Goal: Information Seeking & Learning: Learn about a topic

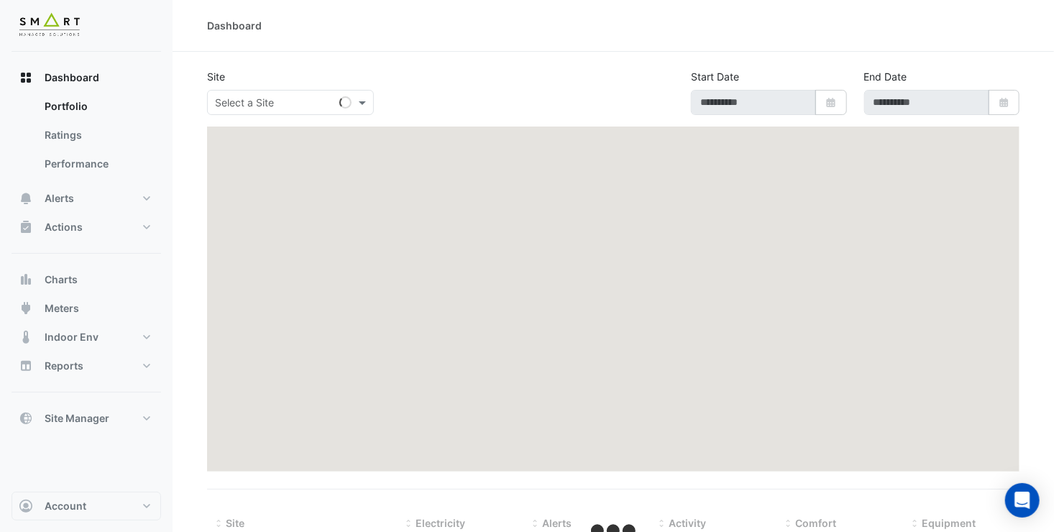
type input "**********"
select select "**"
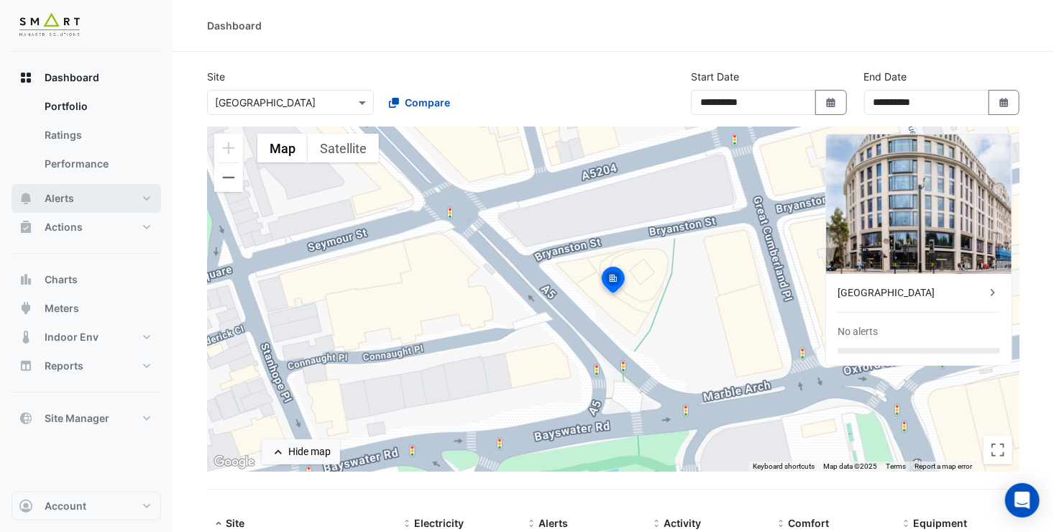
click at [78, 204] on button "Alerts" at bounding box center [87, 198] width 150 height 29
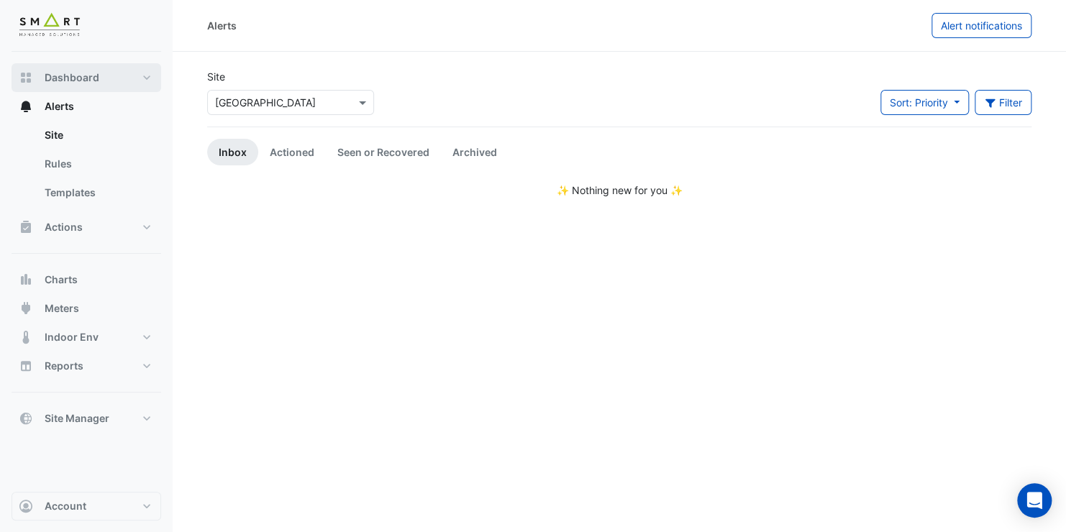
click at [71, 76] on span "Dashboard" at bounding box center [72, 77] width 55 height 14
select select "**"
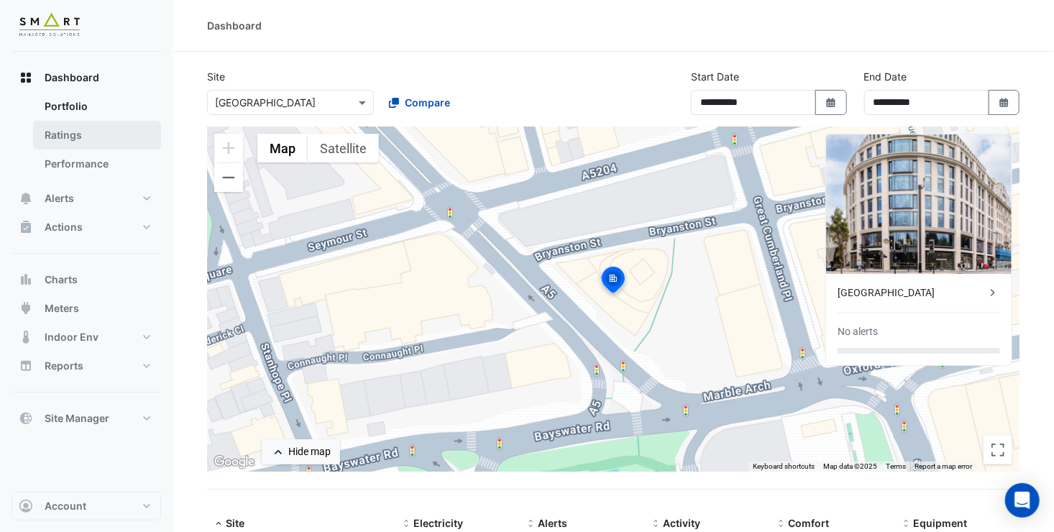
click at [73, 137] on link "Ratings" at bounding box center [97, 135] width 128 height 29
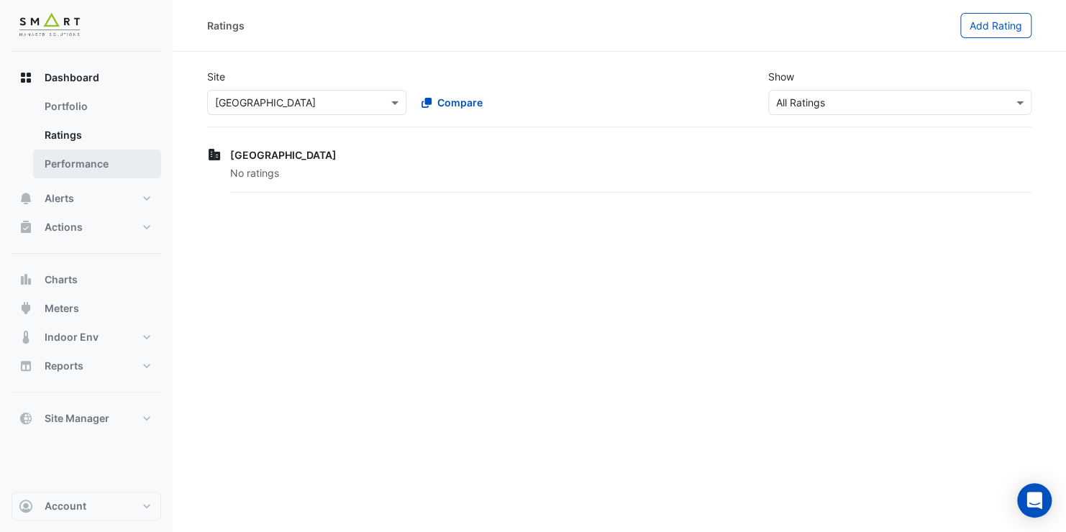
click at [78, 157] on link "Performance" at bounding box center [97, 164] width 128 height 29
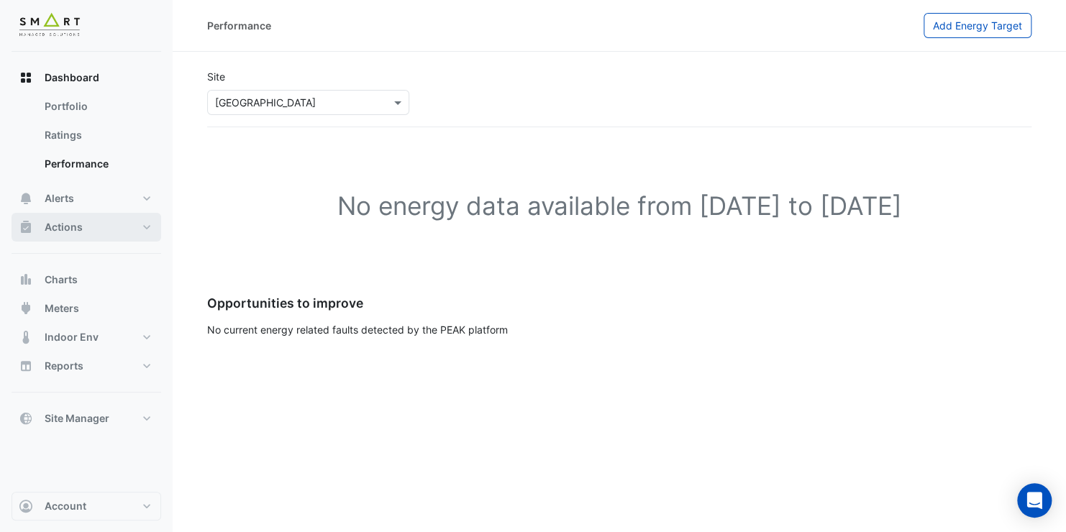
click at [63, 234] on span "Actions" at bounding box center [64, 227] width 38 height 14
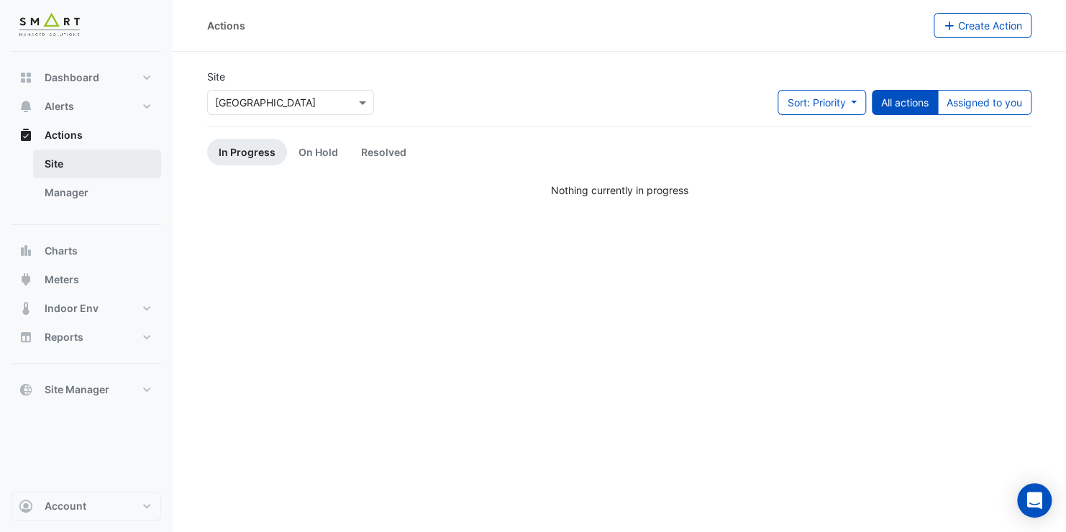
click at [61, 158] on link "Site" at bounding box center [97, 164] width 128 height 29
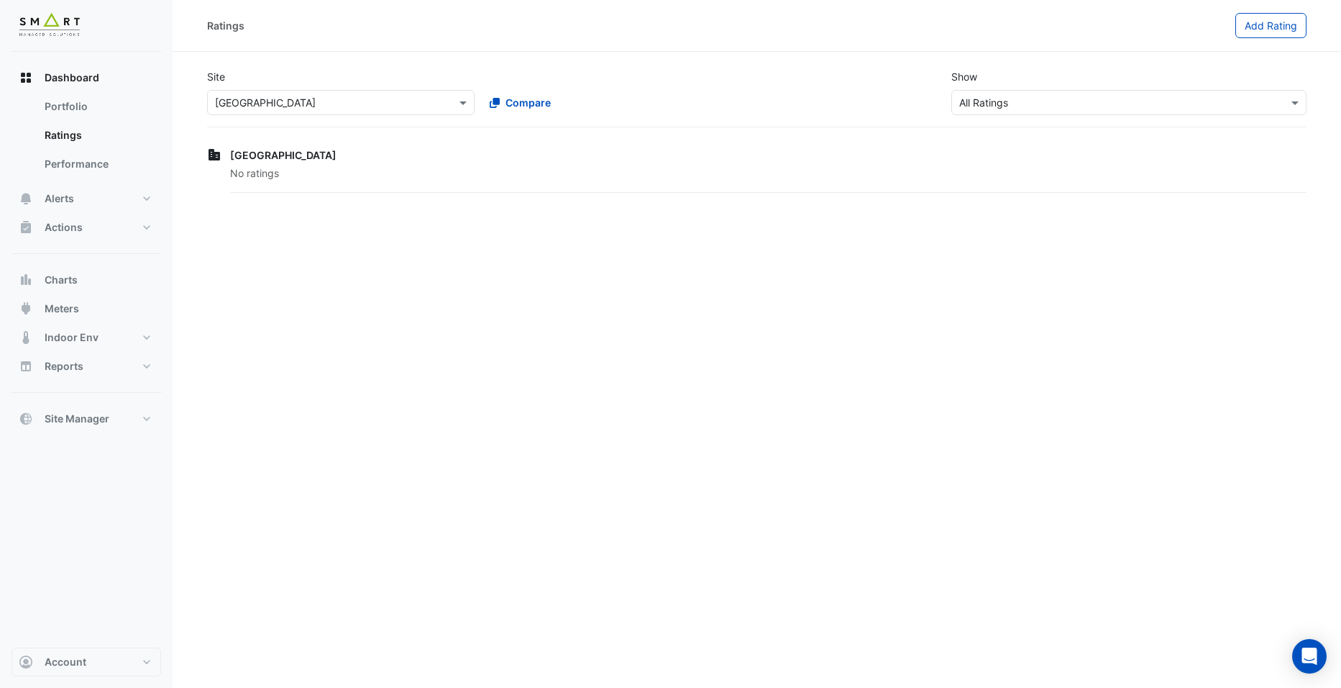
click at [284, 101] on input "text" at bounding box center [326, 103] width 223 height 15
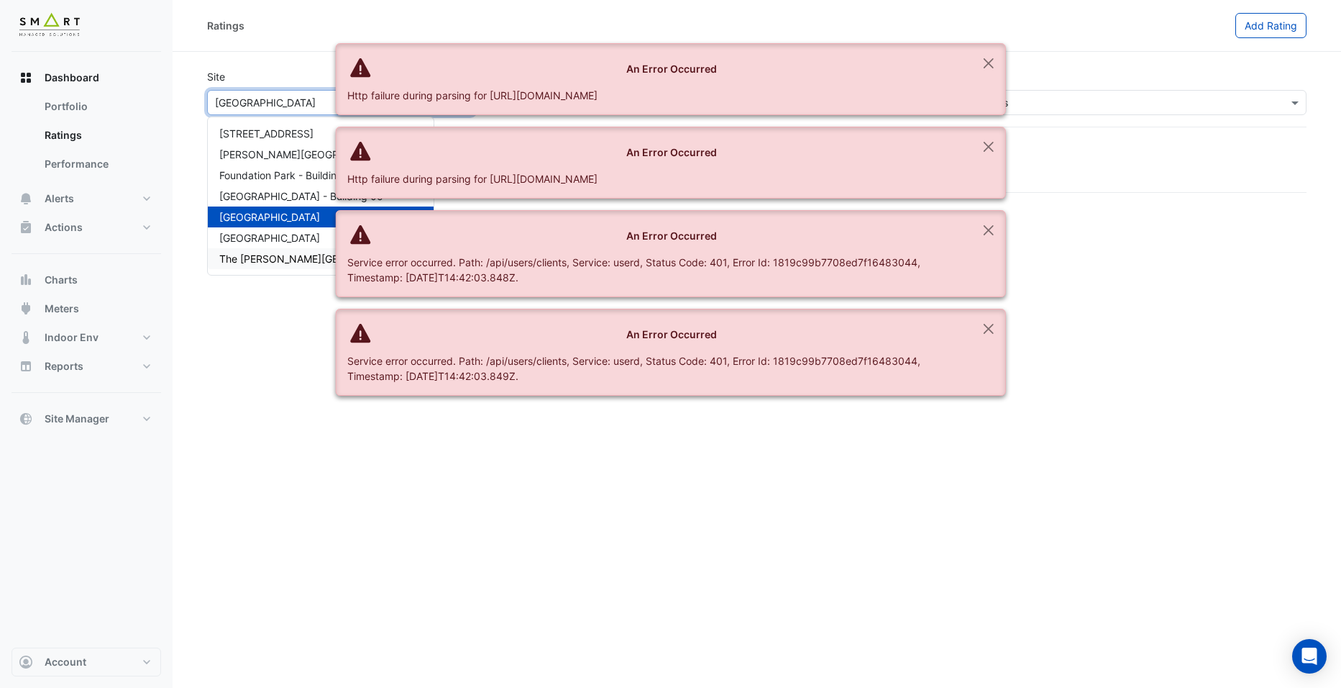
click at [265, 365] on div "Ratings Add Rating Site × [GEOGRAPHIC_DATA] [GEOGRAPHIC_DATA] [PERSON_NAME][GEO…" at bounding box center [757, 344] width 1169 height 688
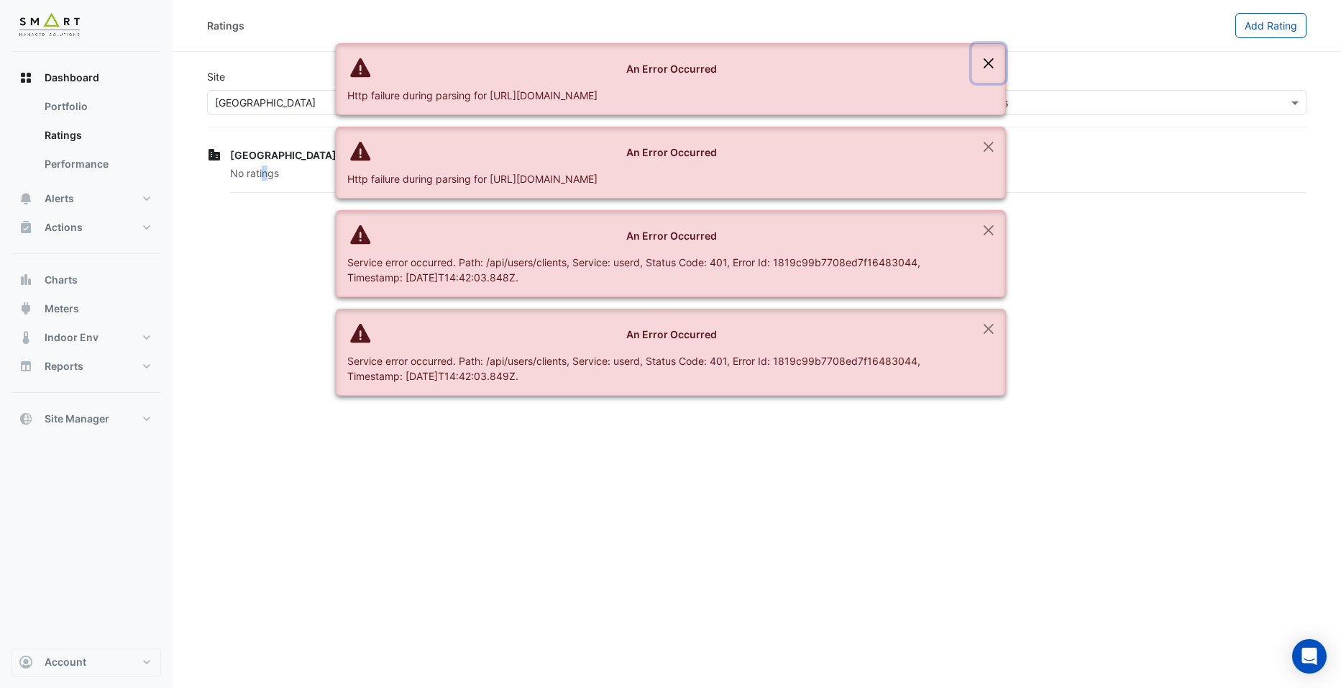
click at [979, 65] on button "Close" at bounding box center [988, 63] width 33 height 39
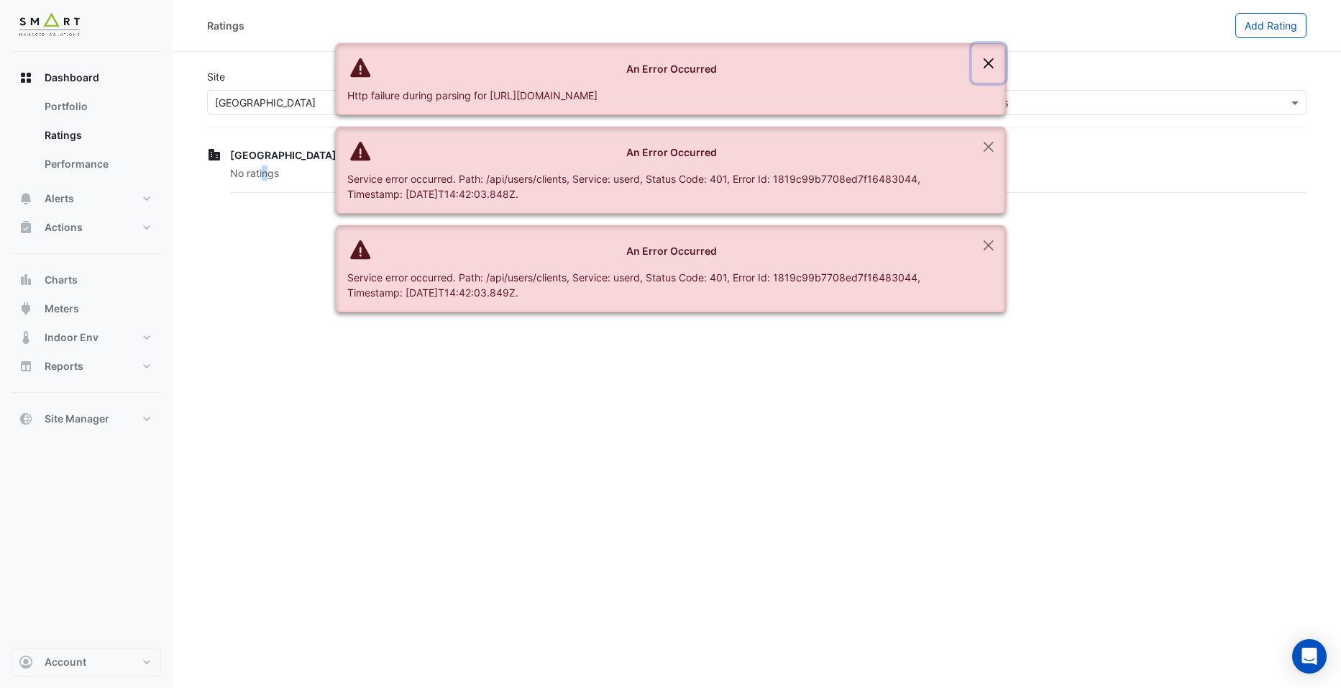
drag, startPoint x: 985, startPoint y: 62, endPoint x: 986, endPoint y: 74, distance: 12.2
click at [985, 63] on button "Close" at bounding box center [988, 63] width 33 height 39
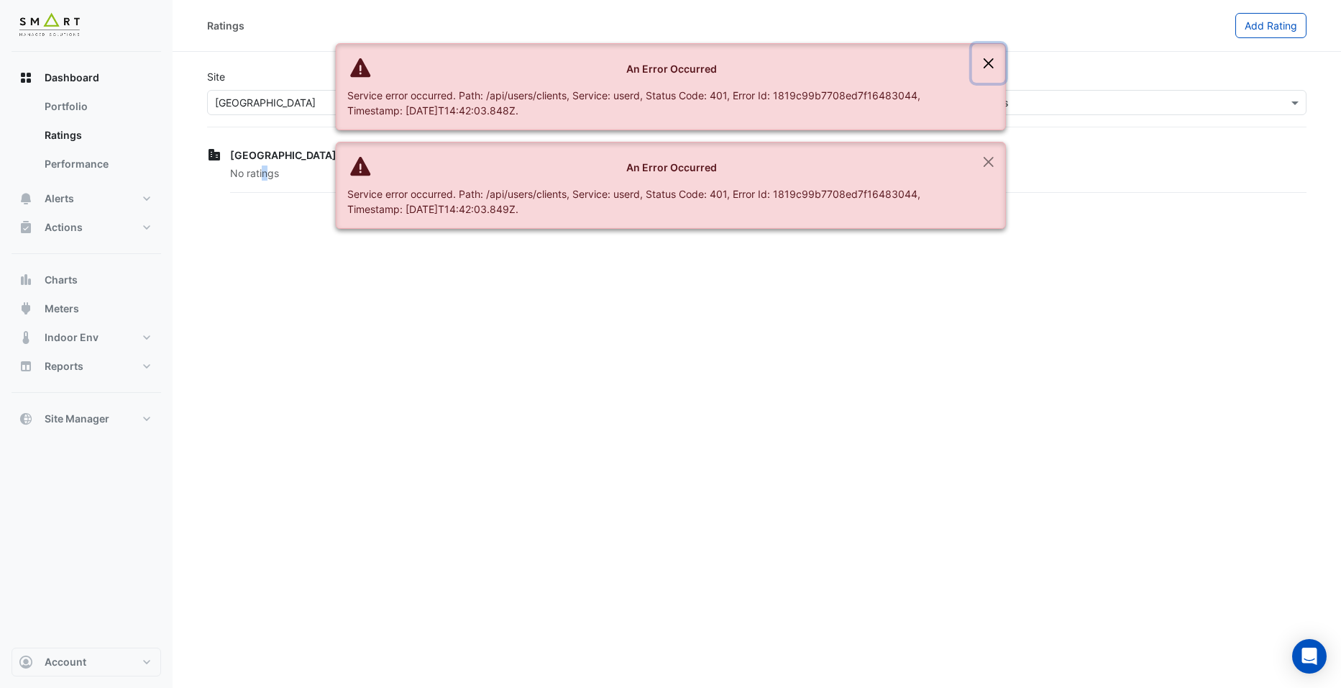
click at [982, 63] on button "Close" at bounding box center [988, 63] width 33 height 39
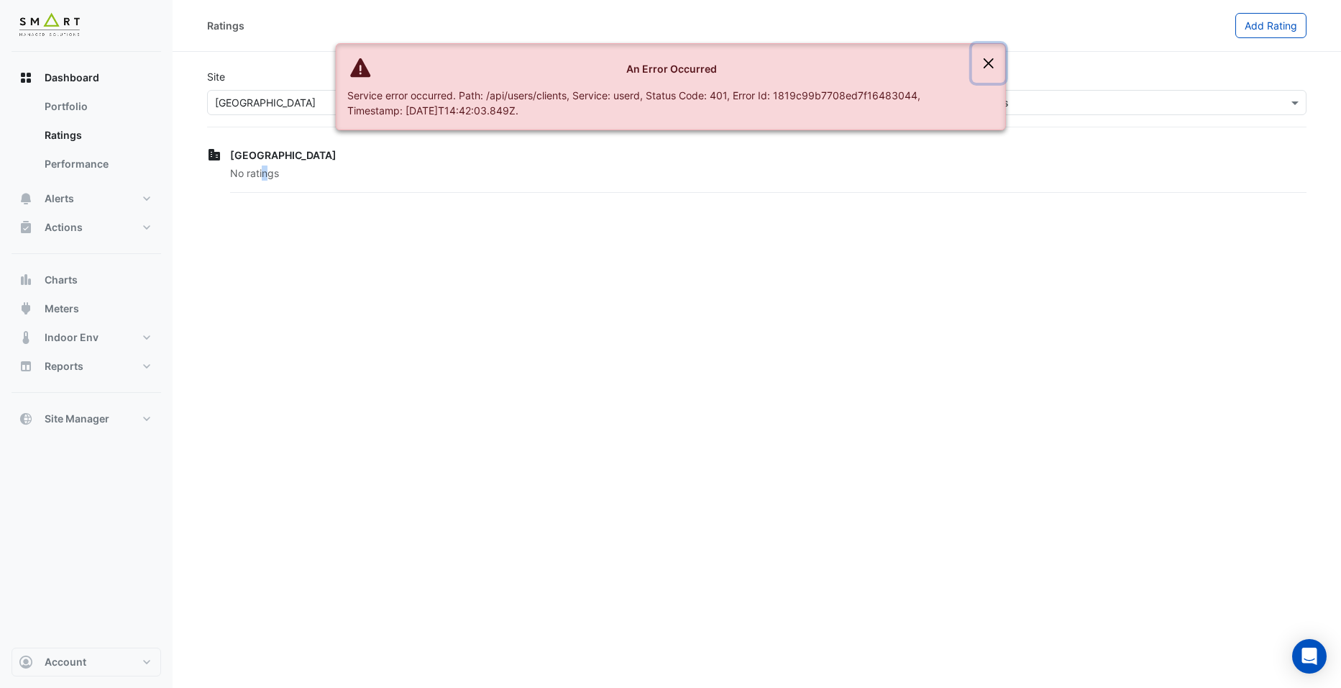
click at [990, 58] on button "Close" at bounding box center [988, 63] width 33 height 39
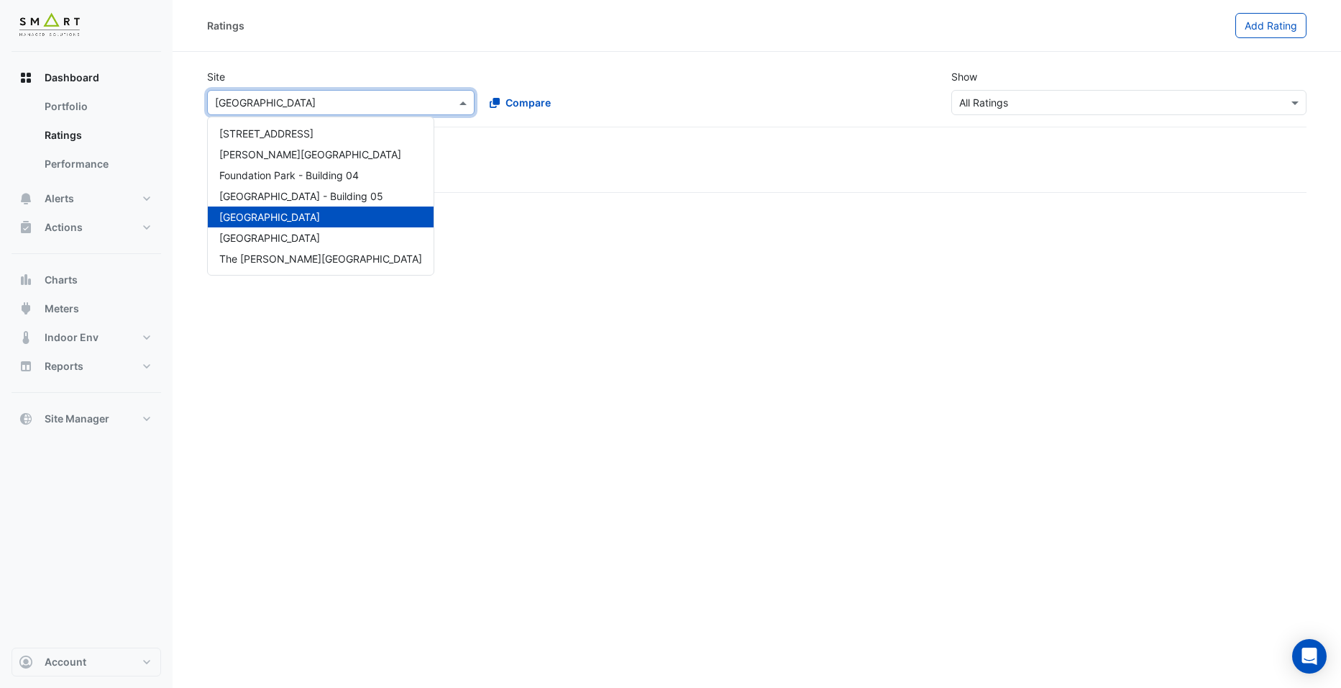
click at [420, 92] on div "× [GEOGRAPHIC_DATA]" at bounding box center [341, 102] width 268 height 25
click at [537, 250] on div "Ratings Add Rating Site × [GEOGRAPHIC_DATA] [GEOGRAPHIC_DATA] [PERSON_NAME][GEO…" at bounding box center [757, 344] width 1169 height 688
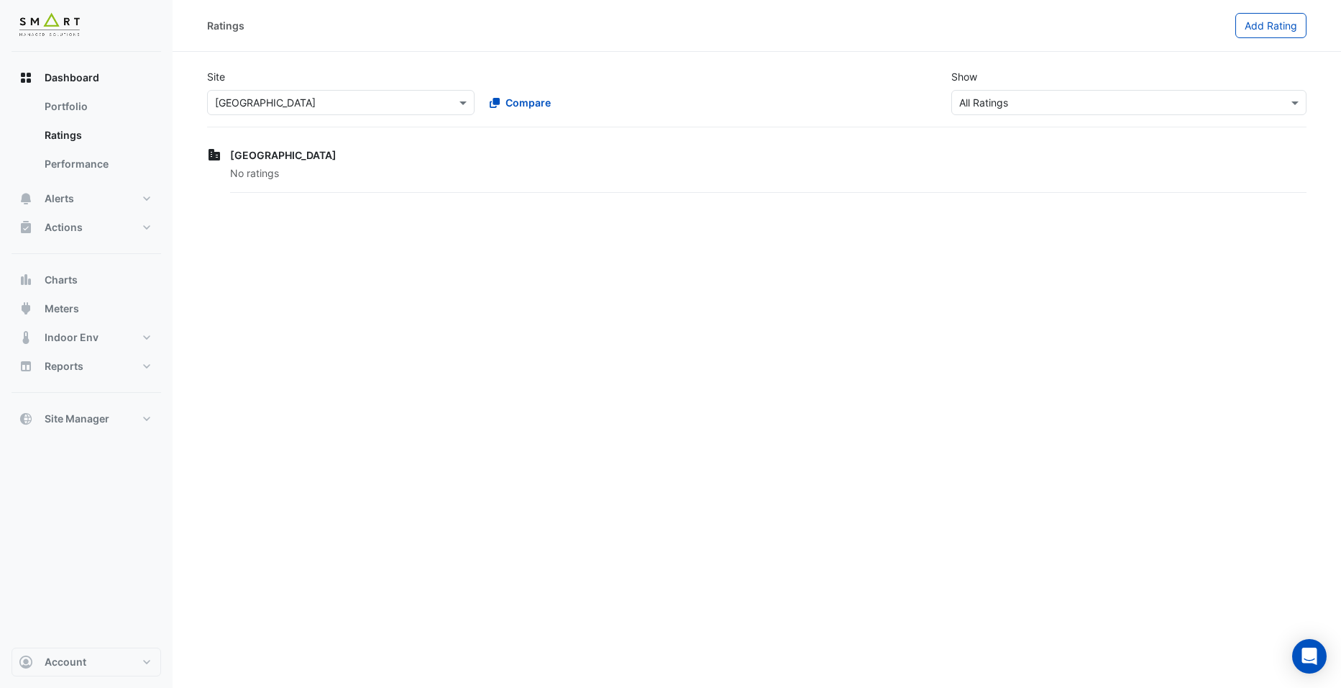
click at [314, 108] on input "text" at bounding box center [326, 103] width 223 height 15
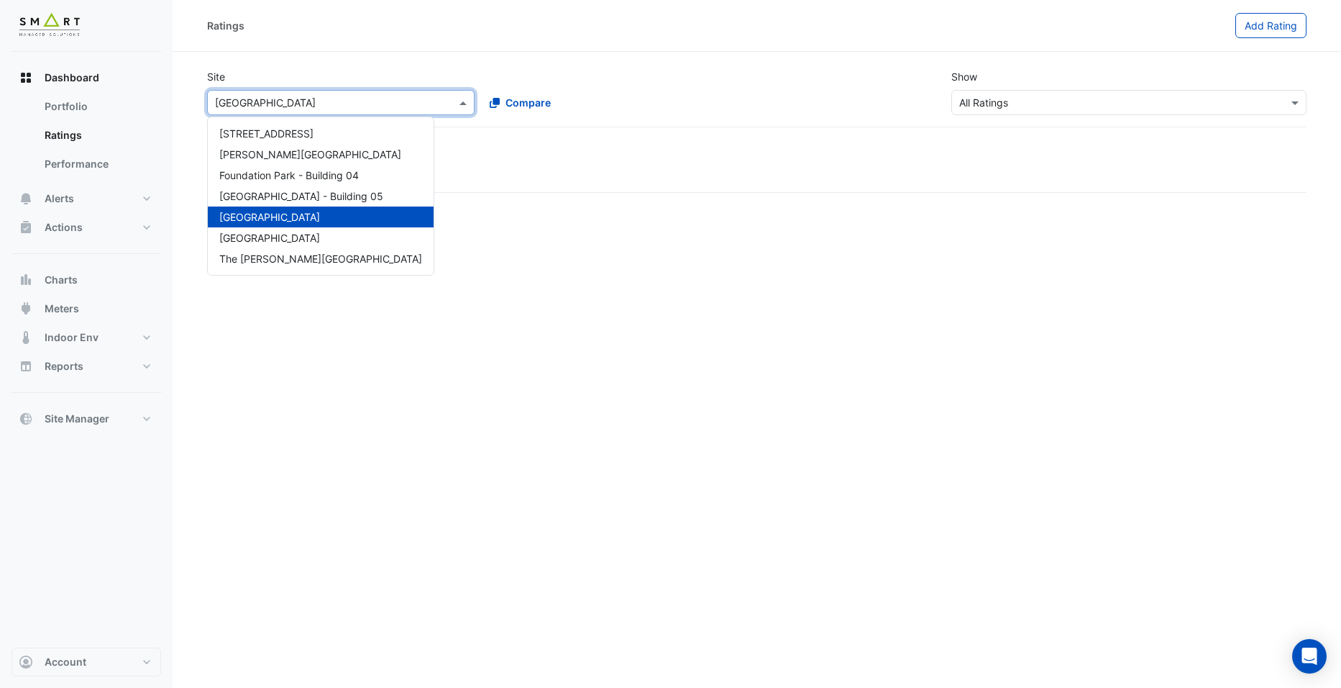
click at [316, 108] on input "text" at bounding box center [326, 103] width 223 height 15
click at [321, 100] on input "text" at bounding box center [326, 103] width 223 height 15
click at [471, 234] on div "Ratings Add Rating Site × [GEOGRAPHIC_DATA] [GEOGRAPHIC_DATA] [PERSON_NAME][GEO…" at bounding box center [757, 344] width 1169 height 688
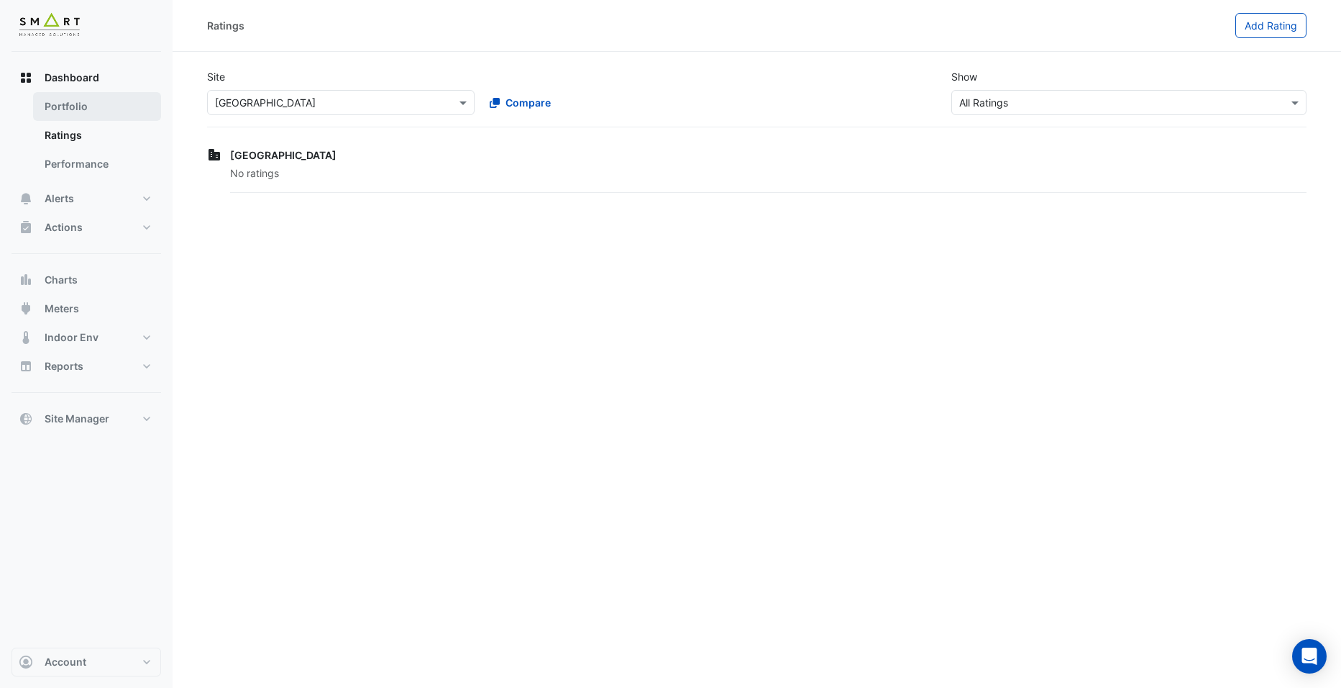
click at [96, 104] on link "Portfolio" at bounding box center [97, 106] width 128 height 29
select select "**"
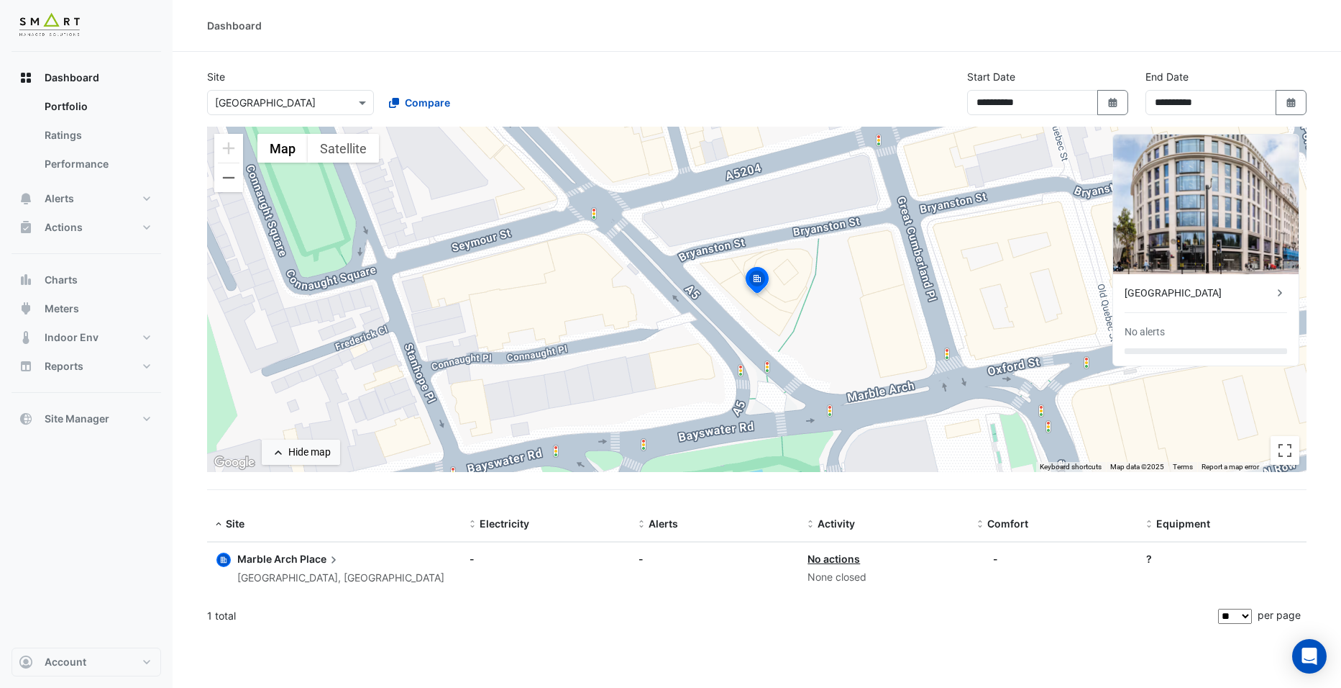
click at [270, 532] on span "Marble Arch" at bounding box center [267, 558] width 60 height 12
click at [931, 532] on ngb-offcanvas-backdrop at bounding box center [670, 344] width 1341 height 688
click at [78, 313] on span "Meters" at bounding box center [62, 308] width 35 height 14
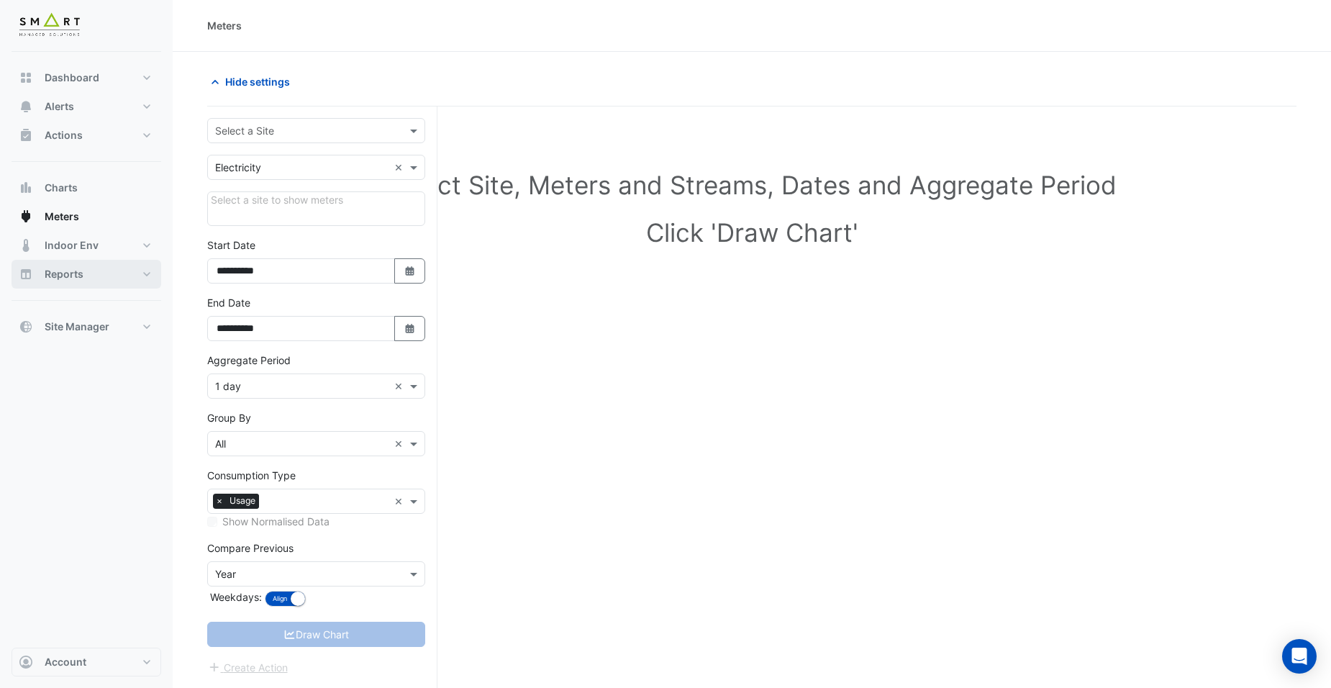
click at [65, 270] on span "Reports" at bounding box center [64, 274] width 39 height 14
select select "**"
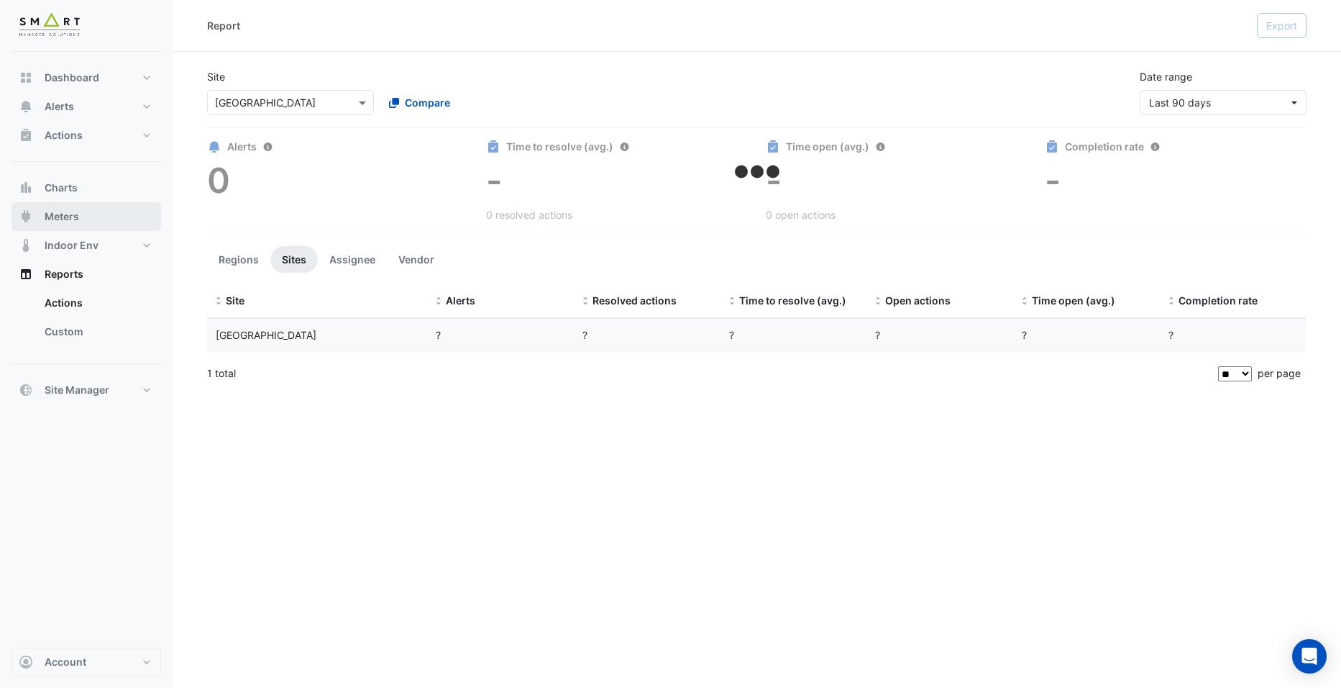
click at [83, 223] on button "Meters" at bounding box center [87, 216] width 150 height 29
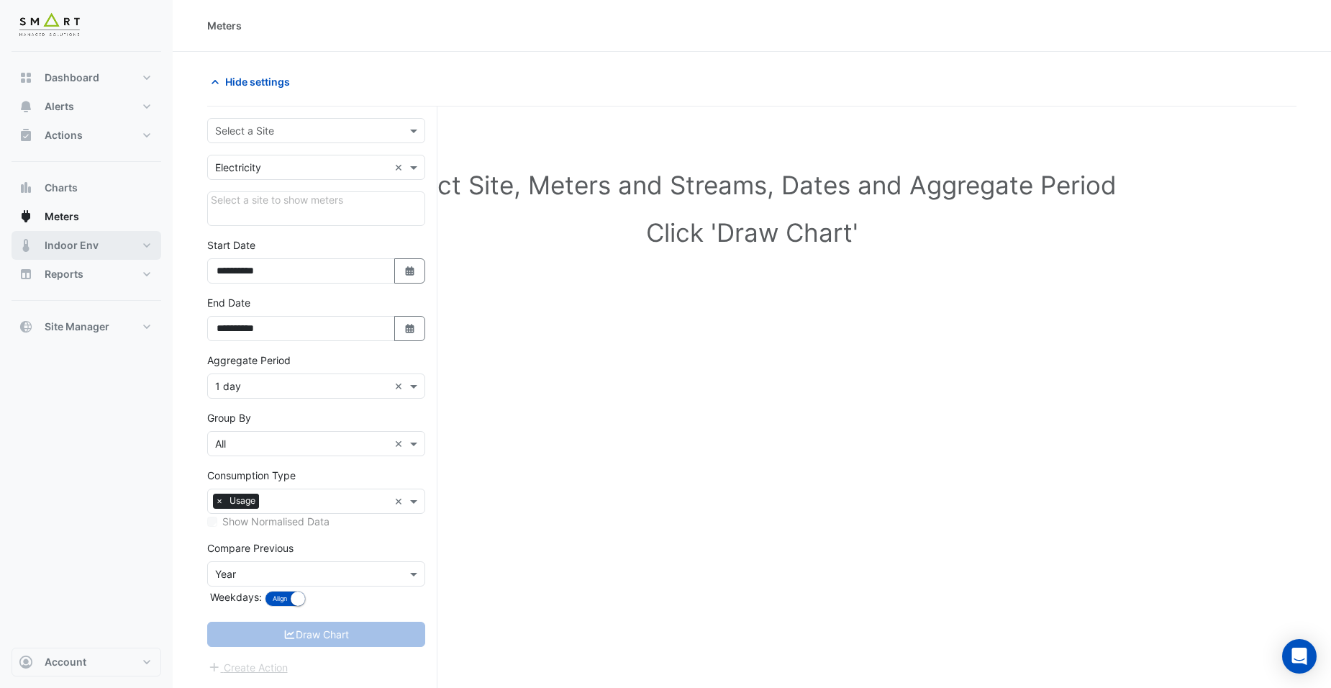
click at [81, 240] on span "Indoor Env" at bounding box center [72, 245] width 54 height 14
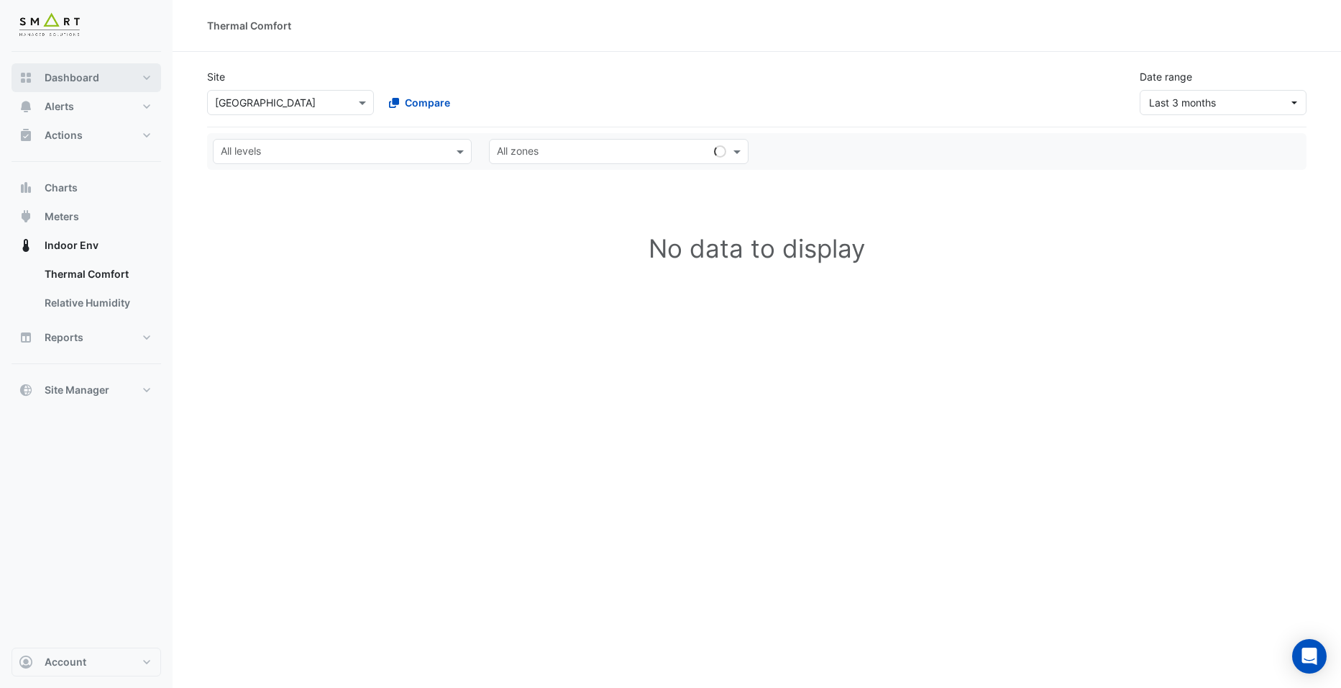
click at [78, 73] on span "Dashboard" at bounding box center [72, 77] width 55 height 14
select select "**"
